Goal: Information Seeking & Learning: Learn about a topic

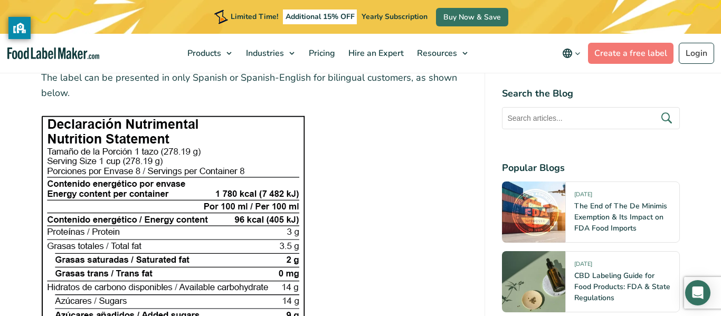
scroll to position [1859, 0]
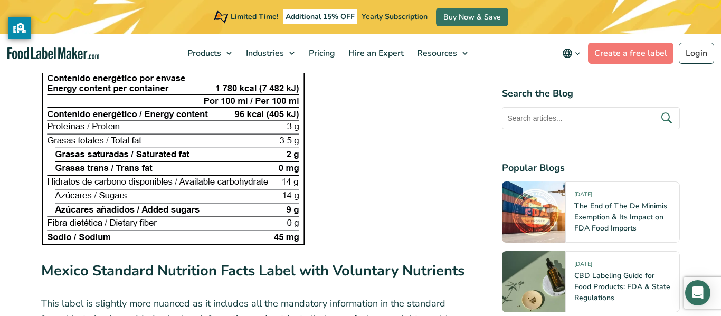
click at [238, 99] on img at bounding box center [173, 127] width 264 height 235
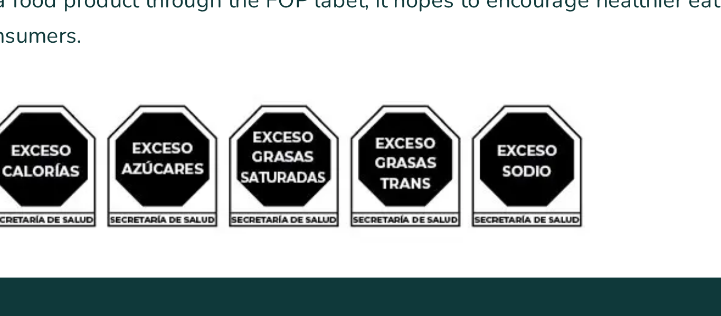
scroll to position [4078, 0]
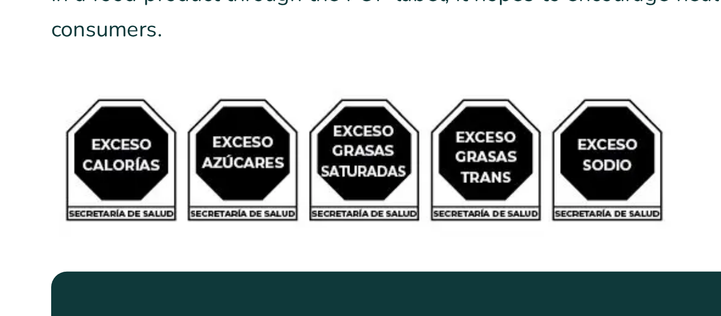
click at [70, 249] on img at bounding box center [176, 248] width 271 height 68
drag, startPoint x: 70, startPoint y: 249, endPoint x: 87, endPoint y: 247, distance: 17.0
click at [87, 247] on img at bounding box center [176, 248] width 271 height 68
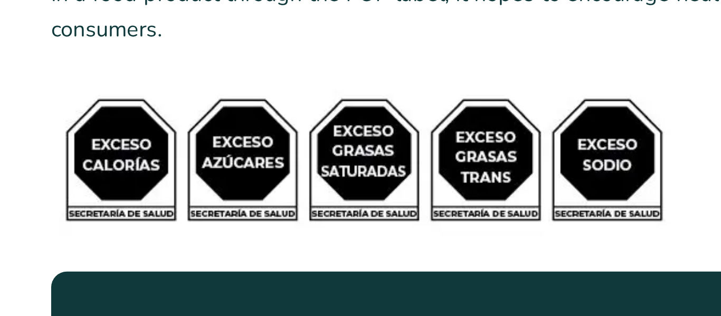
drag, startPoint x: 59, startPoint y: 232, endPoint x: 96, endPoint y: 256, distance: 44.6
click at [64, 255] on img at bounding box center [176, 248] width 271 height 68
click at [43, 249] on img at bounding box center [176, 248] width 271 height 68
click at [252, 268] on img at bounding box center [176, 248] width 271 height 68
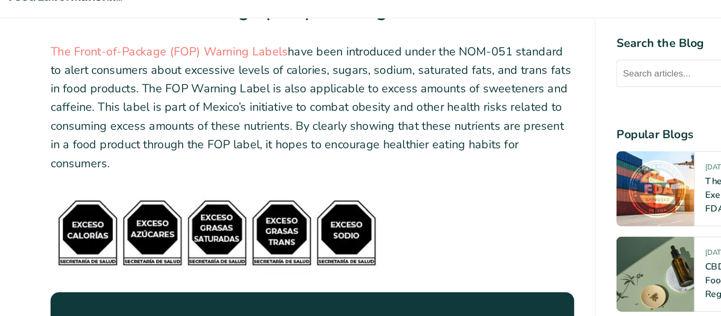
click at [264, 193] on p "The Front-of-Package (FOP) Warning Labels have been introduced under the NOM-05…" at bounding box center [254, 146] width 426 height 107
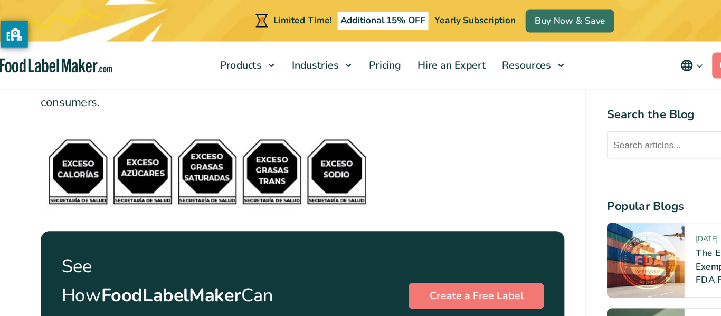
scroll to position [4185, 0]
